Goal: Navigation & Orientation: Find specific page/section

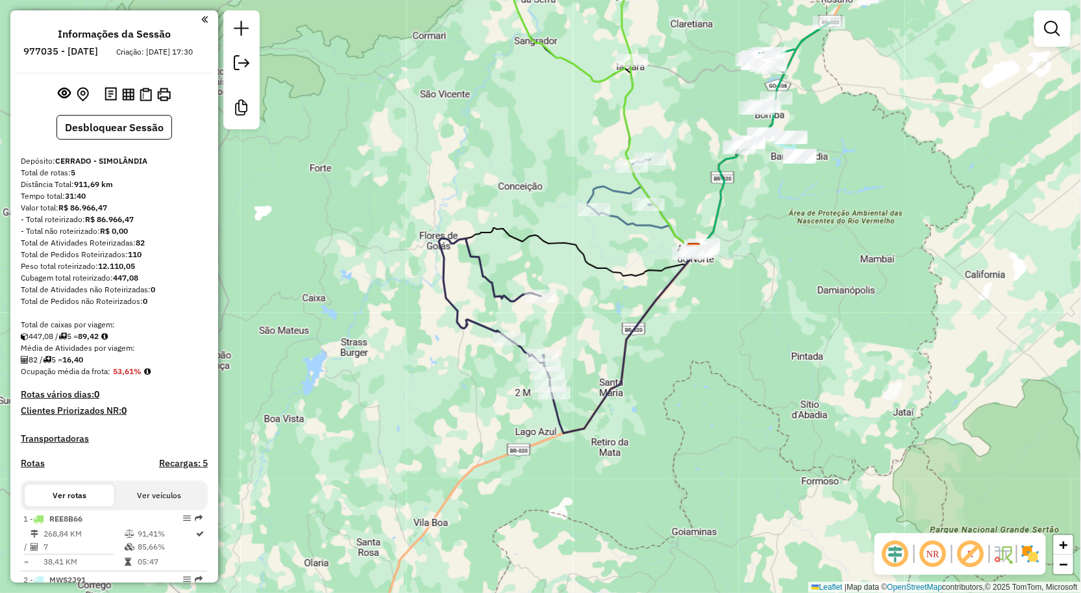
scroll to position [266, 0]
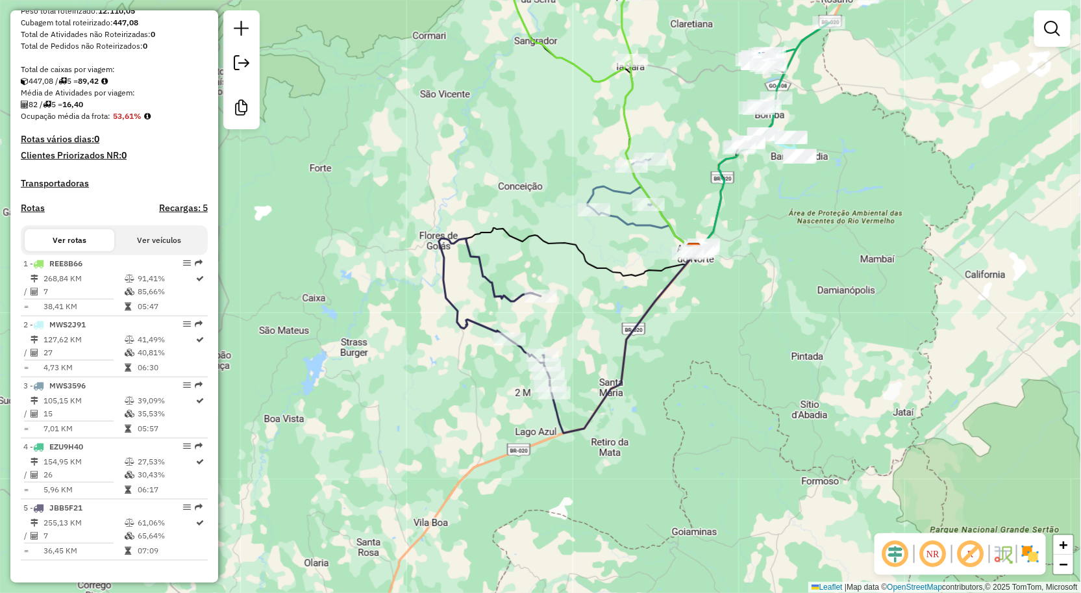
click at [693, 463] on div "Janela de atendimento Grade de atendimento Capacidade Transportadoras Veículos …" at bounding box center [540, 296] width 1081 height 593
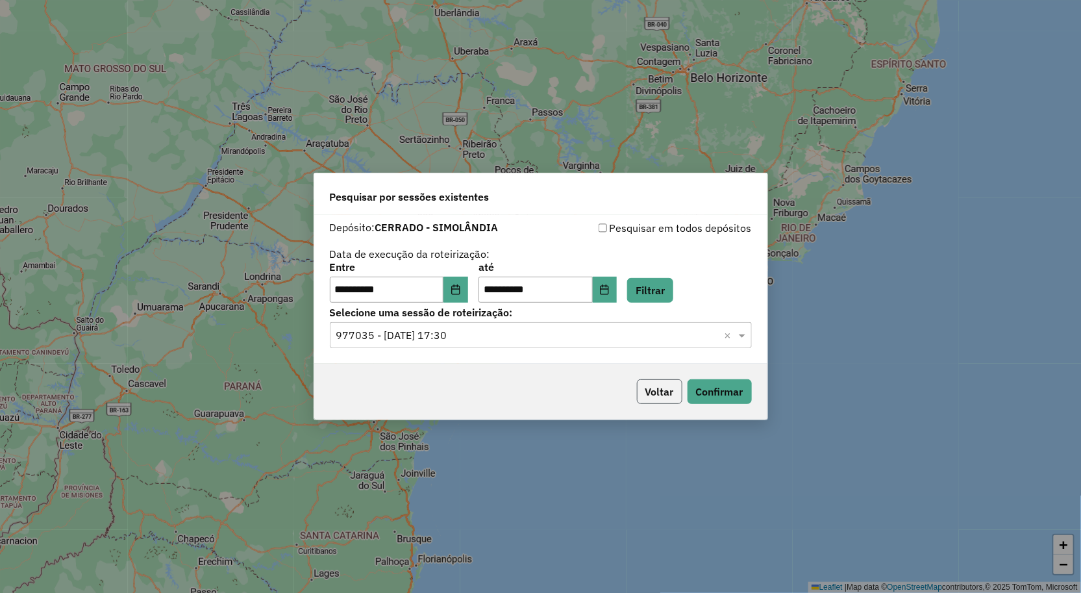
click at [657, 394] on button "Voltar" at bounding box center [659, 391] width 45 height 25
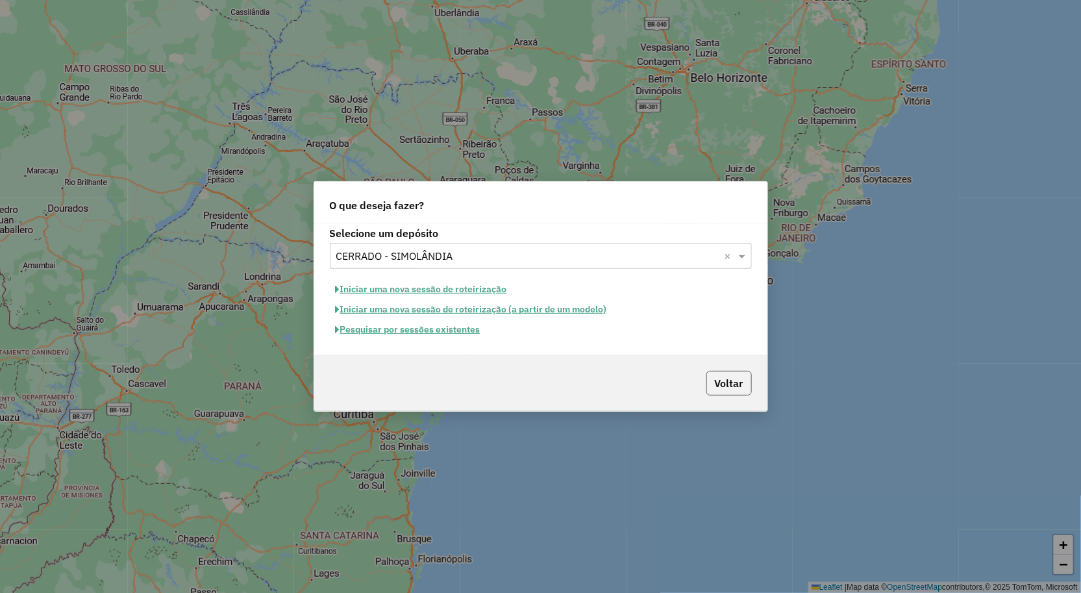
click at [734, 386] on button "Voltar" at bounding box center [729, 383] width 45 height 25
